Goal: Task Accomplishment & Management: Use online tool/utility

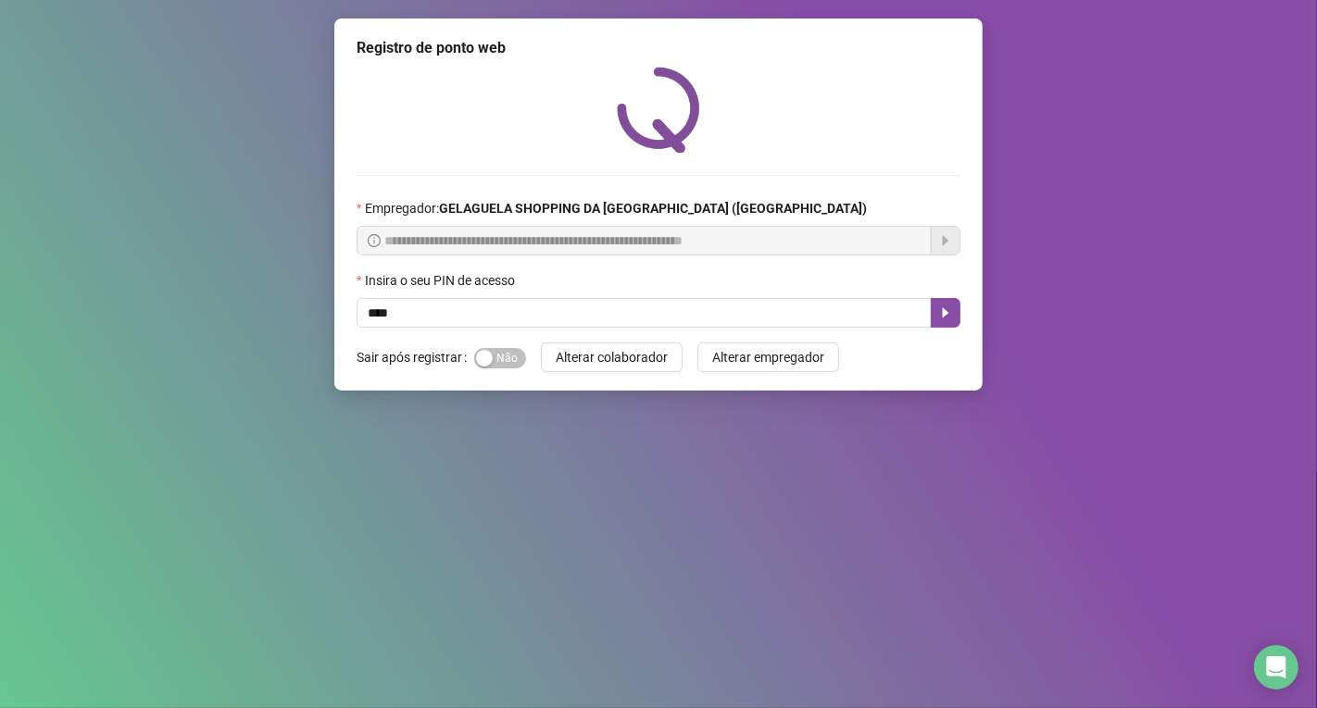
type input "*****"
click at [958, 320] on button "button" at bounding box center [946, 313] width 30 height 30
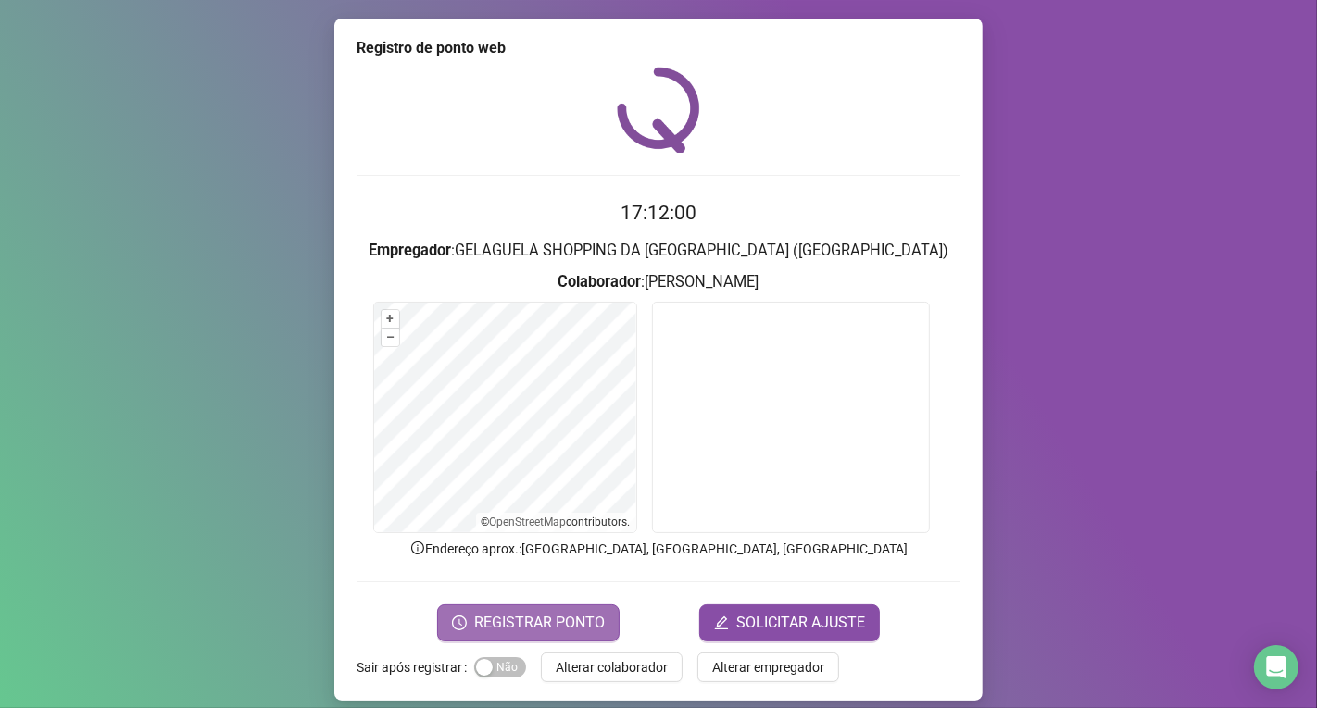
click at [547, 613] on span "REGISTRAR PONTO" at bounding box center [539, 623] width 131 height 22
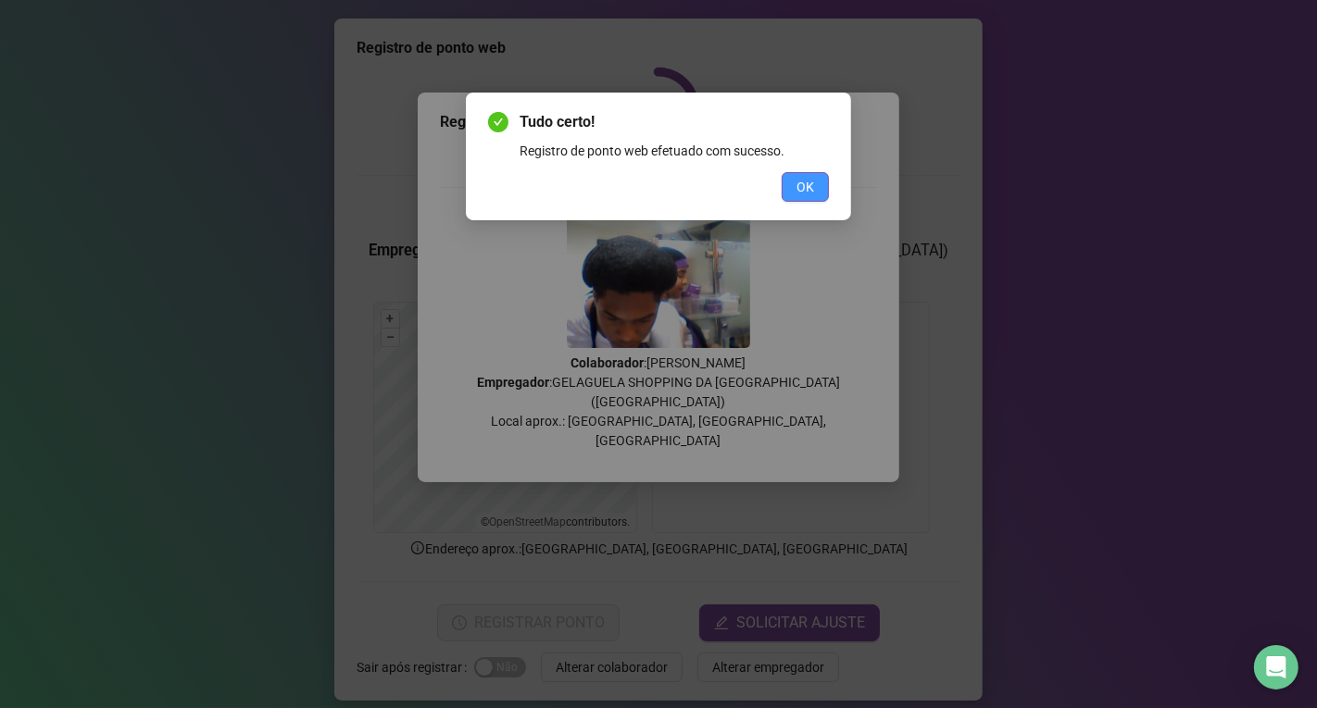
click at [788, 181] on button "OK" at bounding box center [805, 187] width 47 height 30
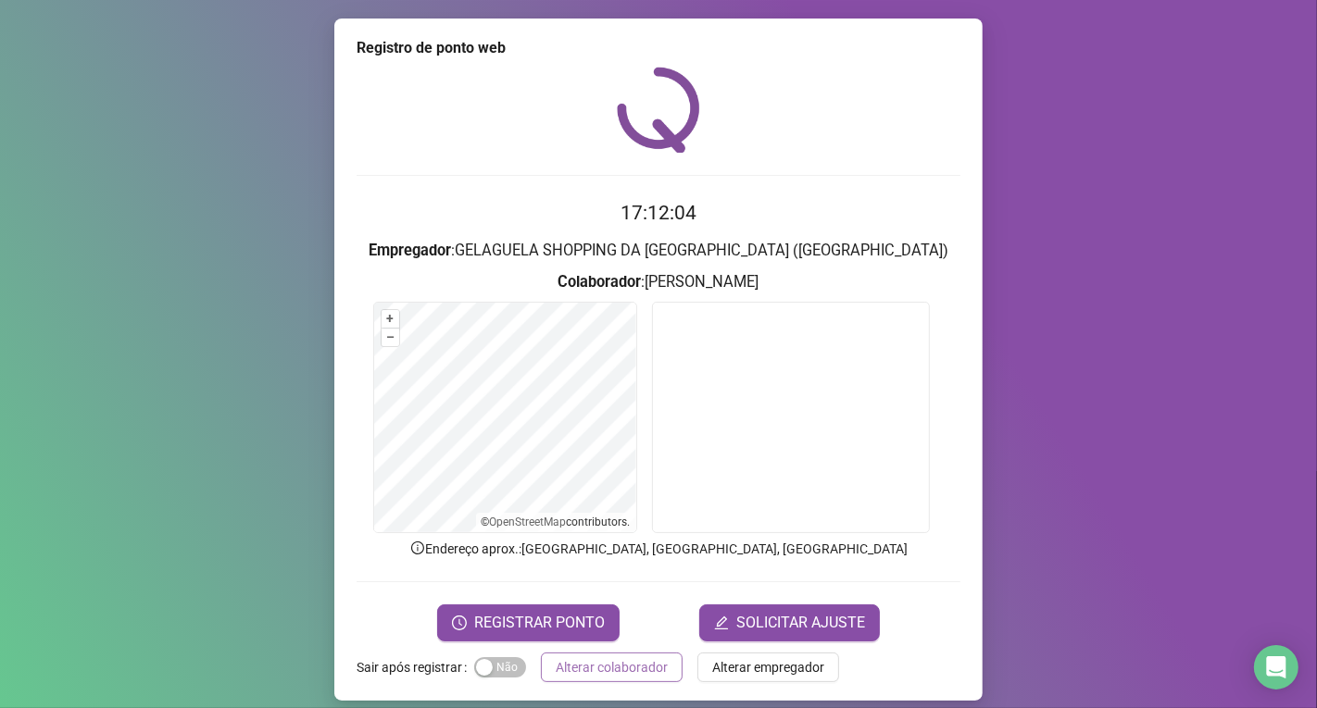
click at [624, 665] on span "Alterar colaborador" at bounding box center [612, 667] width 112 height 20
click at [624, 665] on div "Registro de ponto web 17:12:04 Empregador : GELAGUELA SHOPPING DA [GEOGRAPHIC_D…" at bounding box center [658, 354] width 1317 height 708
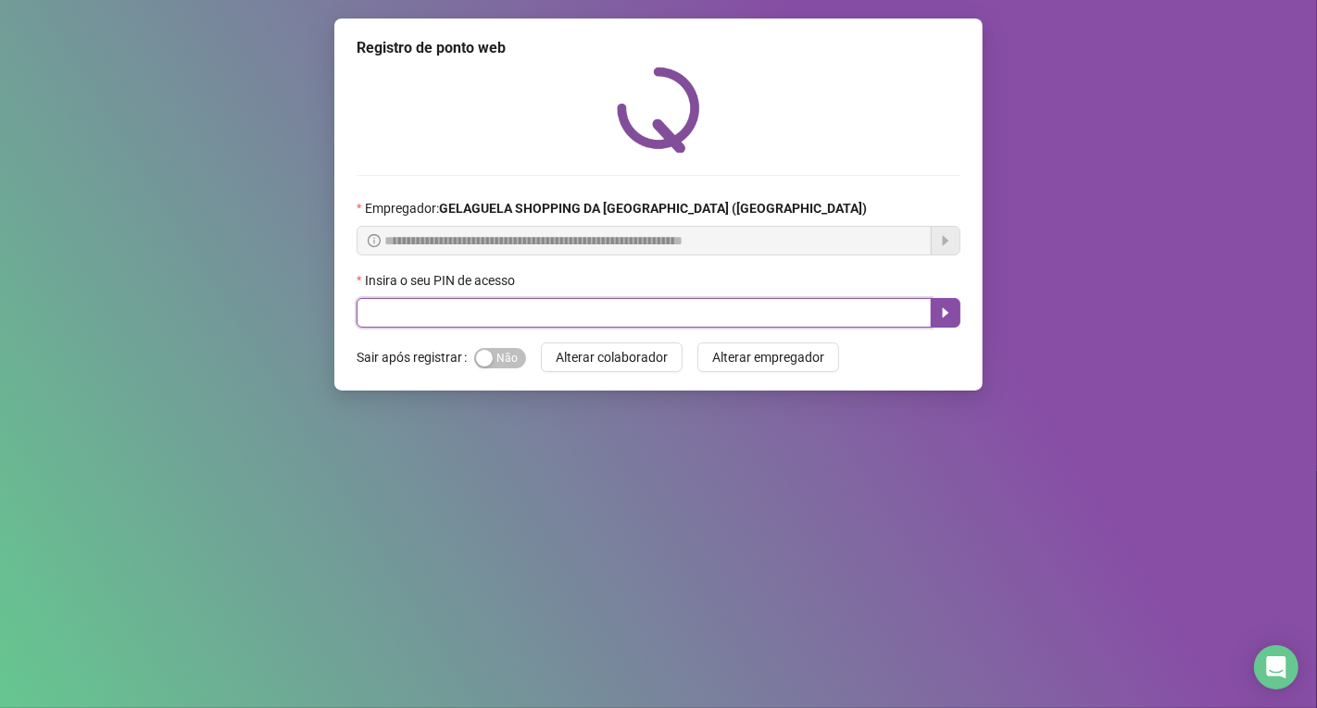
click at [678, 317] on input "text" at bounding box center [644, 313] width 575 height 30
type input "*****"
click at [946, 315] on icon "caret-right" at bounding box center [946, 313] width 6 height 10
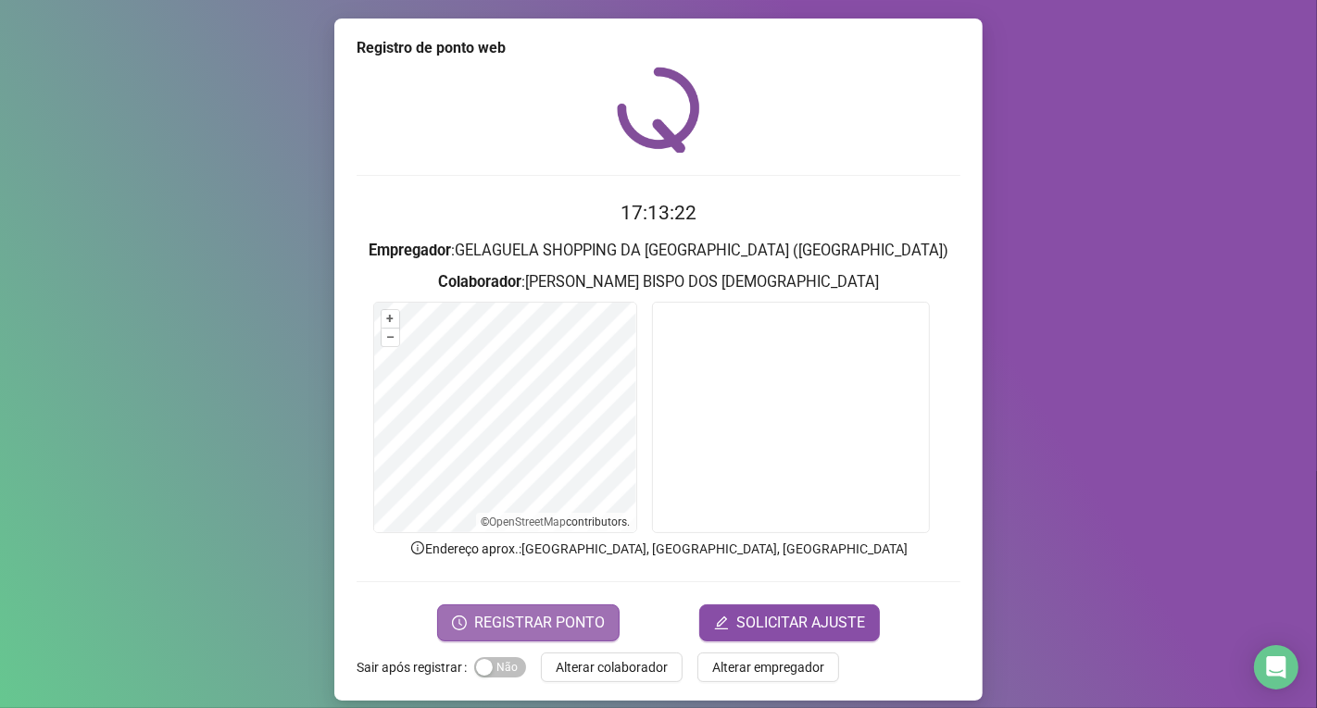
click at [581, 615] on span "REGISTRAR PONTO" at bounding box center [539, 623] width 131 height 22
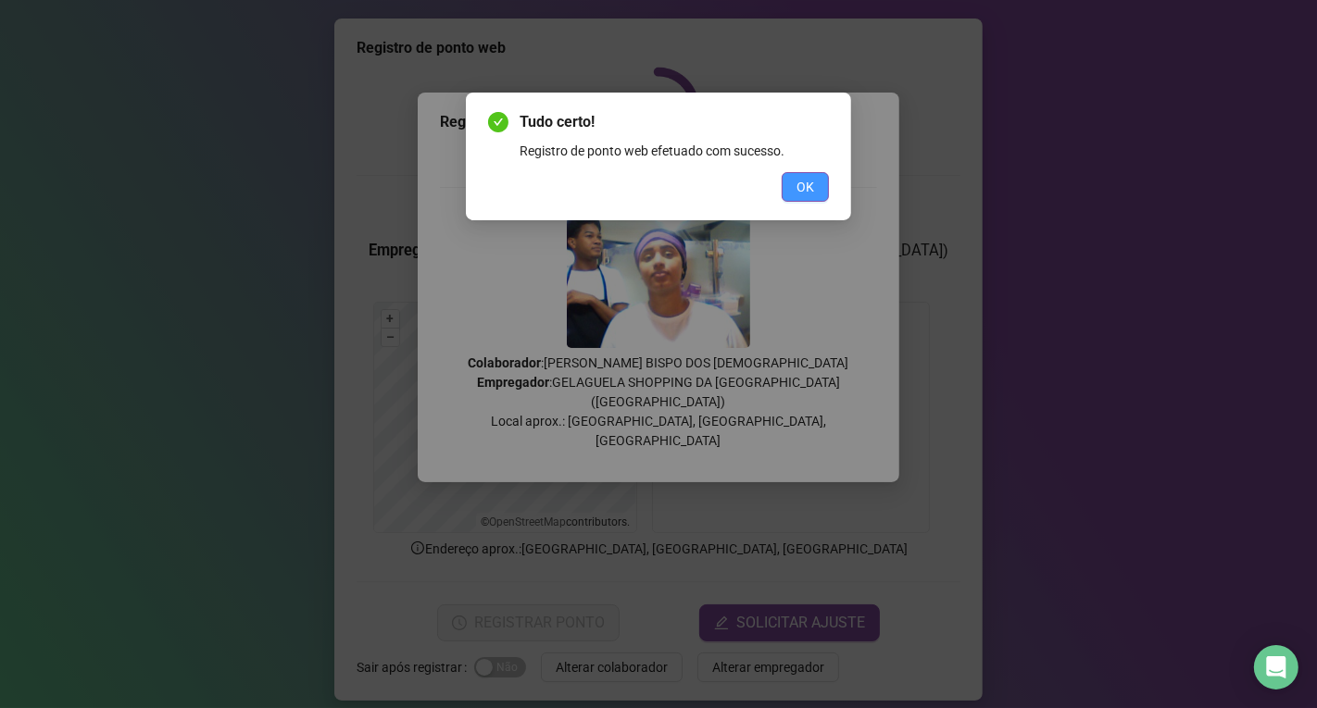
click at [819, 182] on button "OK" at bounding box center [805, 187] width 47 height 30
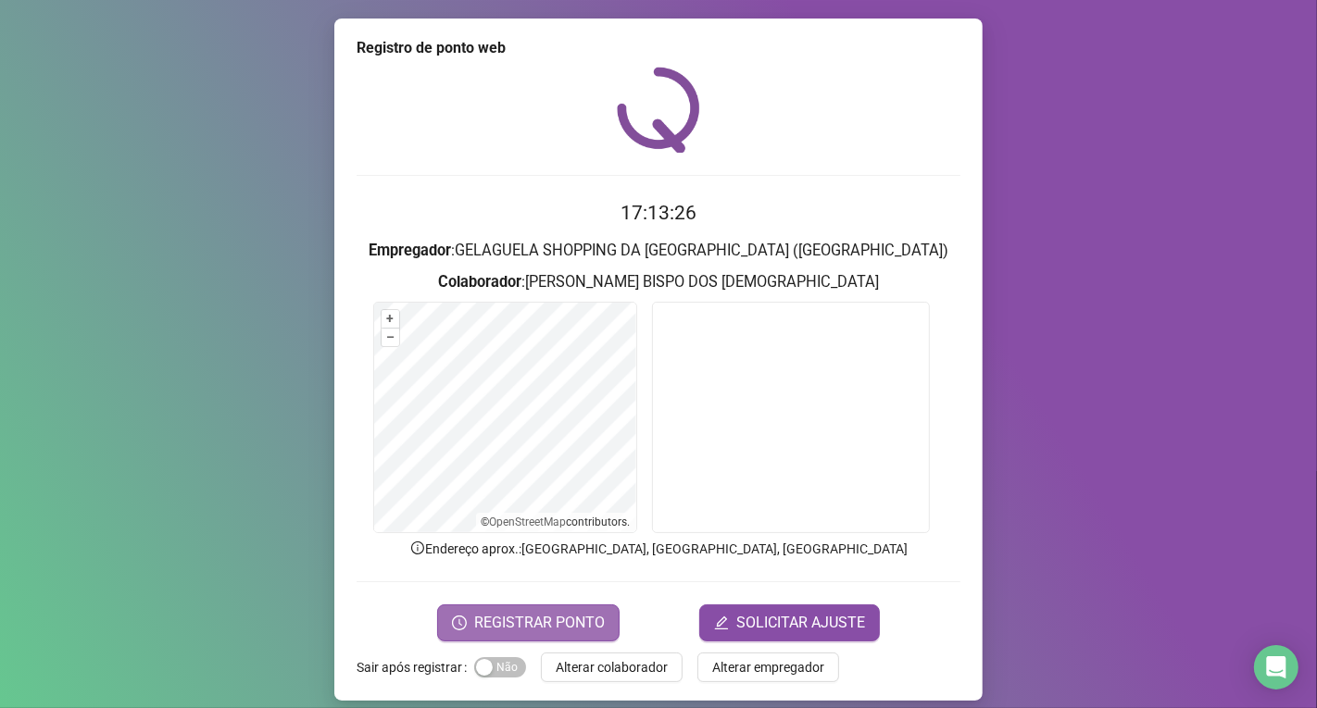
click at [546, 624] on span "REGISTRAR PONTO" at bounding box center [539, 623] width 131 height 22
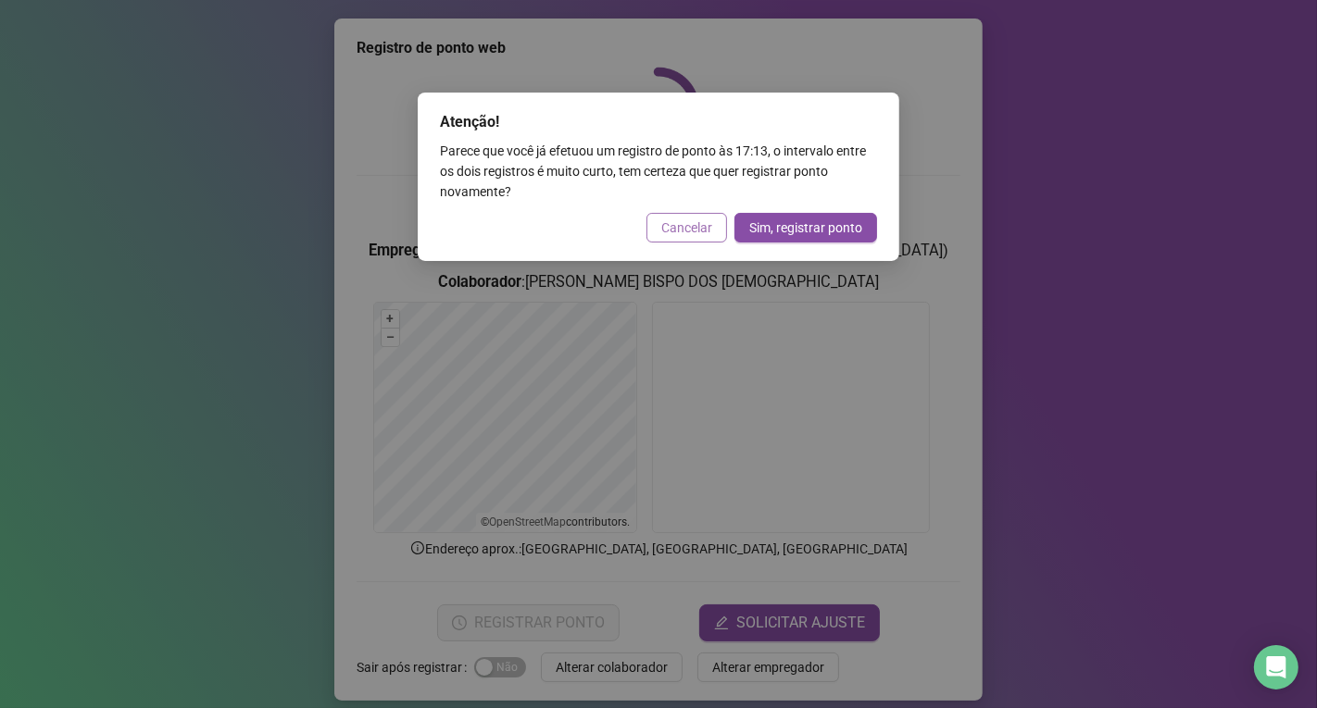
click at [676, 224] on span "Cancelar" at bounding box center [686, 228] width 51 height 20
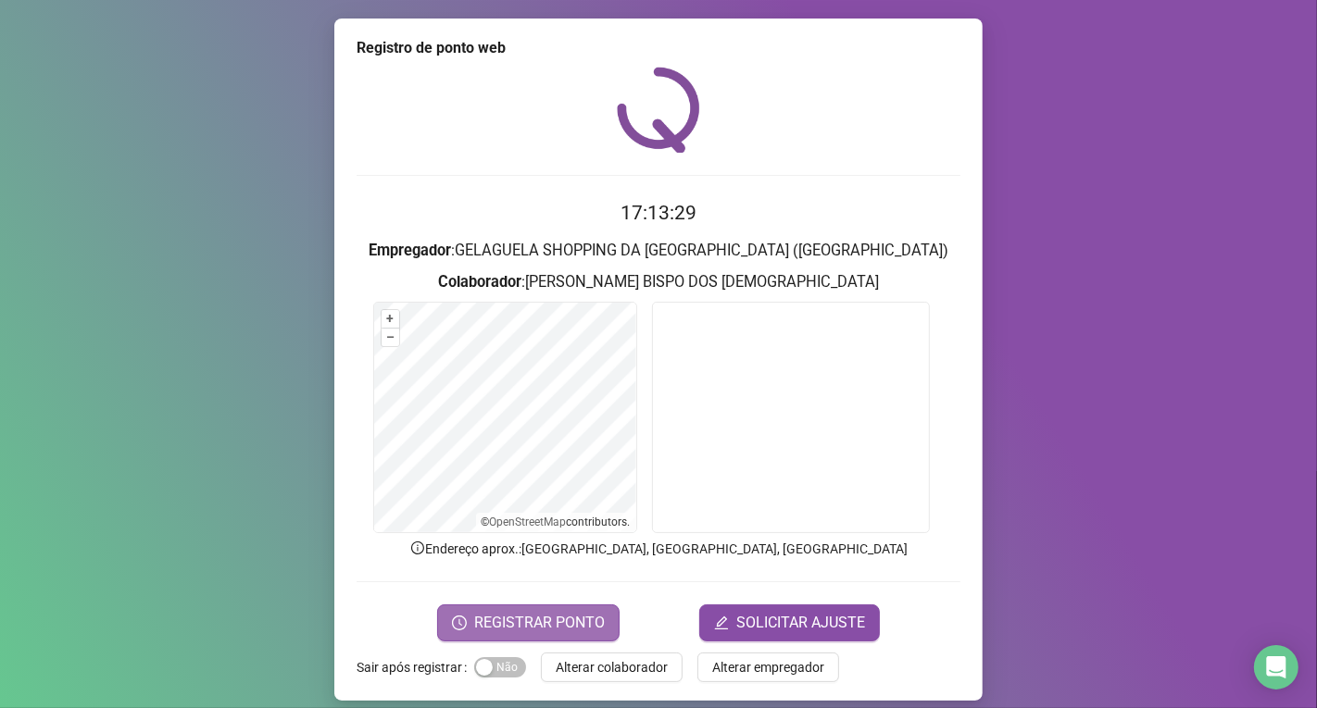
click at [541, 631] on span "REGISTRAR PONTO" at bounding box center [539, 623] width 131 height 22
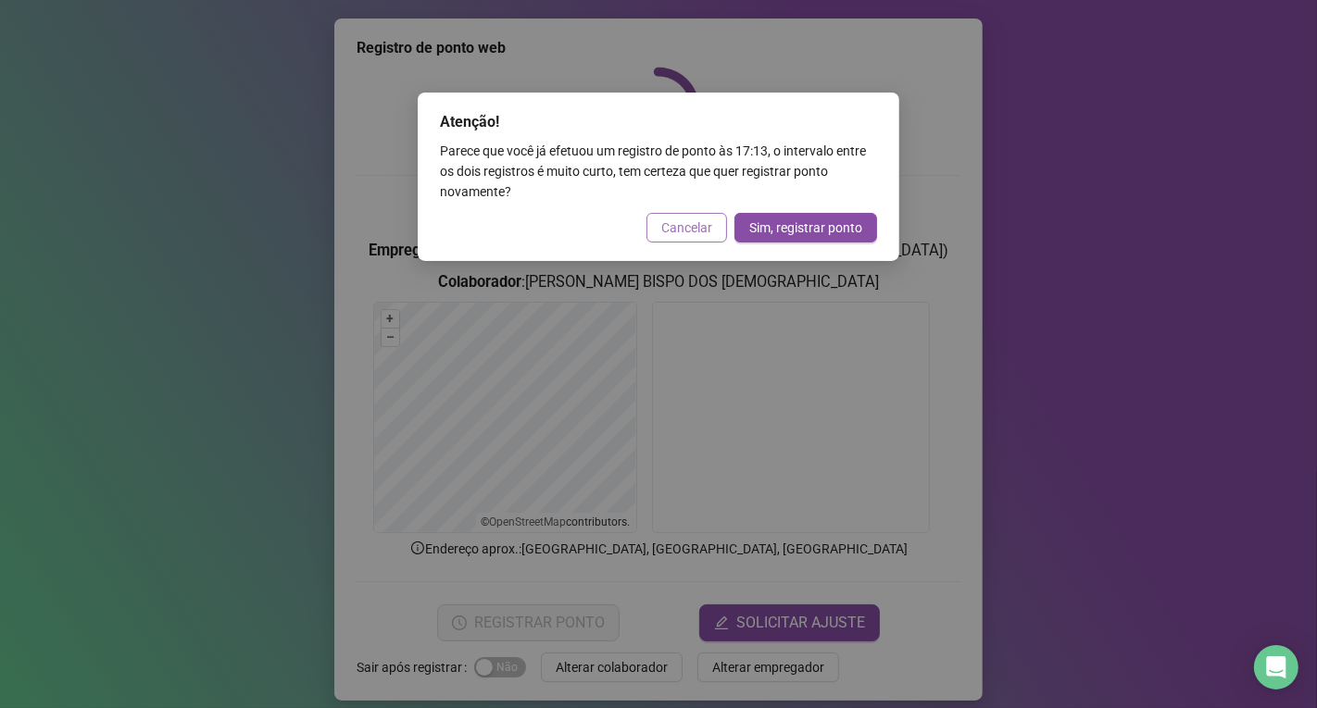
click at [671, 219] on span "Cancelar" at bounding box center [686, 228] width 51 height 20
click at [671, 219] on div "Atenção! Parece que você já efetuou um registro de ponto às 17:13 , o intervalo…" at bounding box center [658, 354] width 1317 height 708
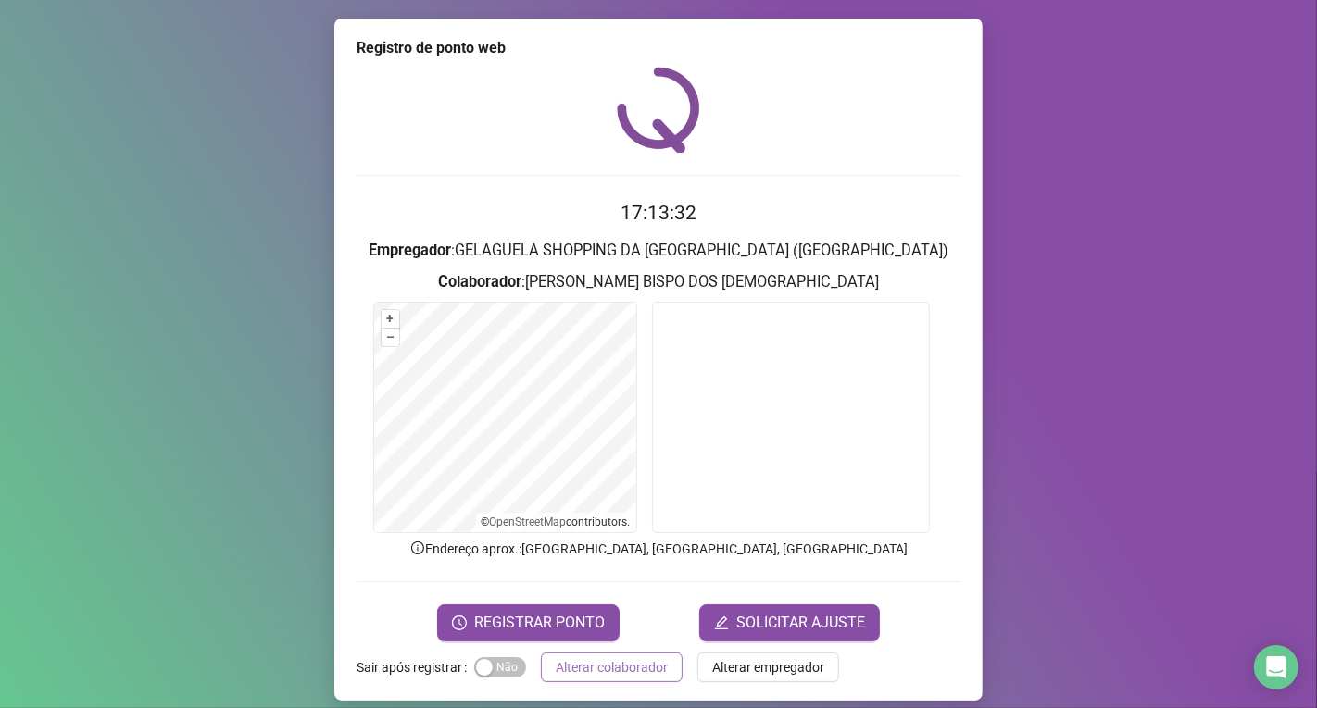
click at [644, 655] on button "Alterar colaborador" at bounding box center [612, 668] width 142 height 30
